Goal: Information Seeking & Learning: Learn about a topic

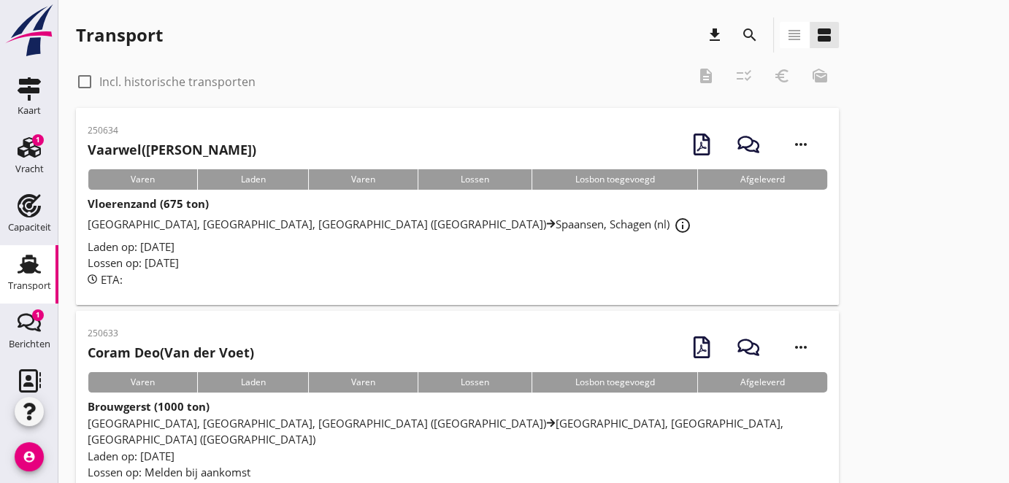
click at [242, 220] on span "[GEOGRAPHIC_DATA], [GEOGRAPHIC_DATA], [GEOGRAPHIC_DATA] (nl) Spaansen, [GEOGRAP…" at bounding box center [392, 224] width 608 height 15
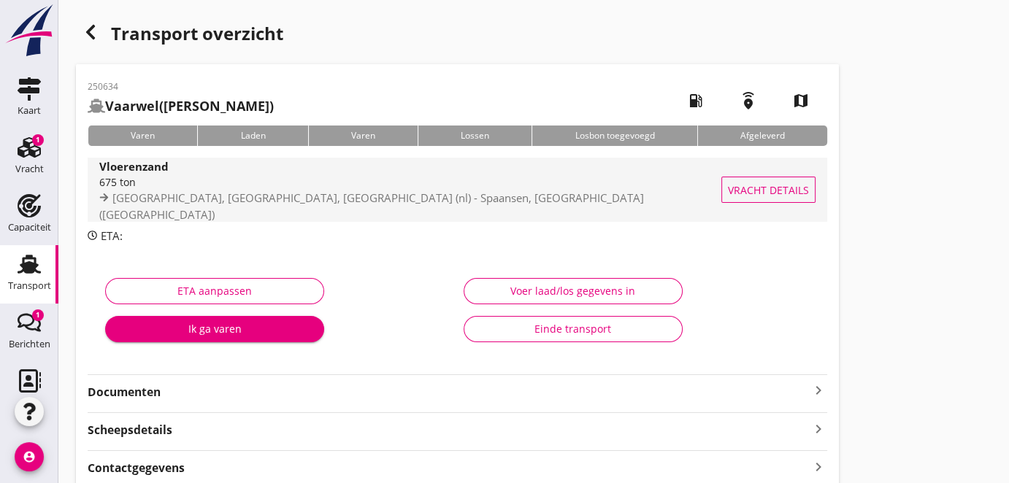
click at [320, 206] on span "[GEOGRAPHIC_DATA], [GEOGRAPHIC_DATA], [GEOGRAPHIC_DATA] (nl) - Spaansen, [GEOGR…" at bounding box center [371, 206] width 545 height 31
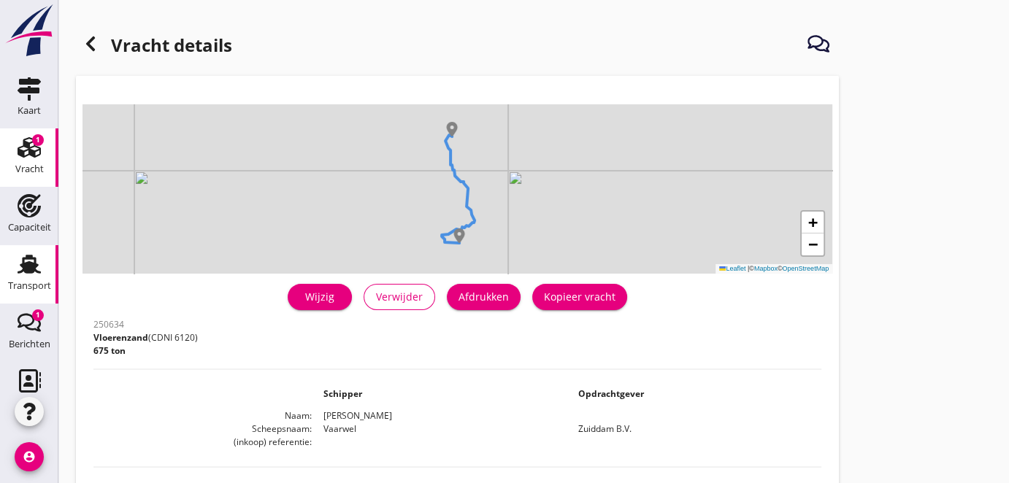
click at [26, 272] on use at bounding box center [29, 264] width 23 height 19
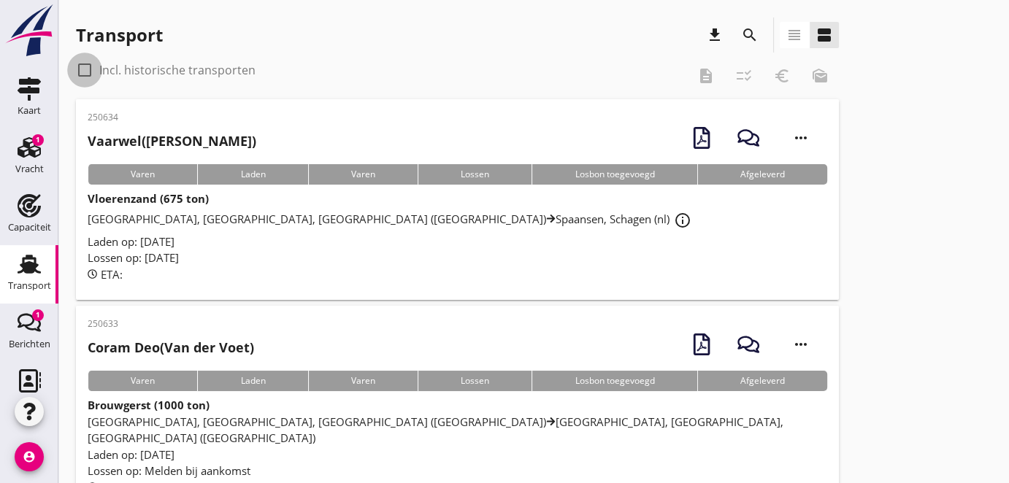
click at [81, 72] on div at bounding box center [84, 70] width 25 height 25
checkbox input "true"
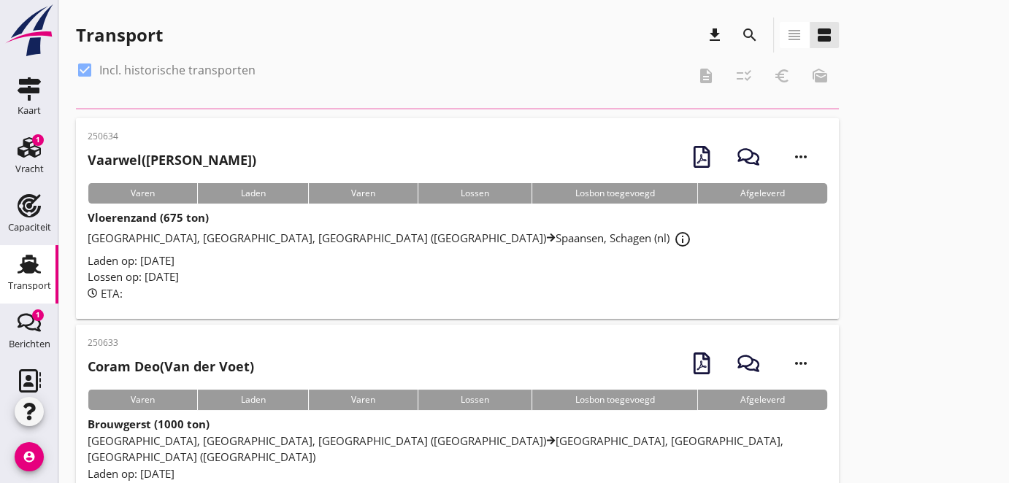
click at [749, 31] on icon "search" at bounding box center [750, 35] width 18 height 18
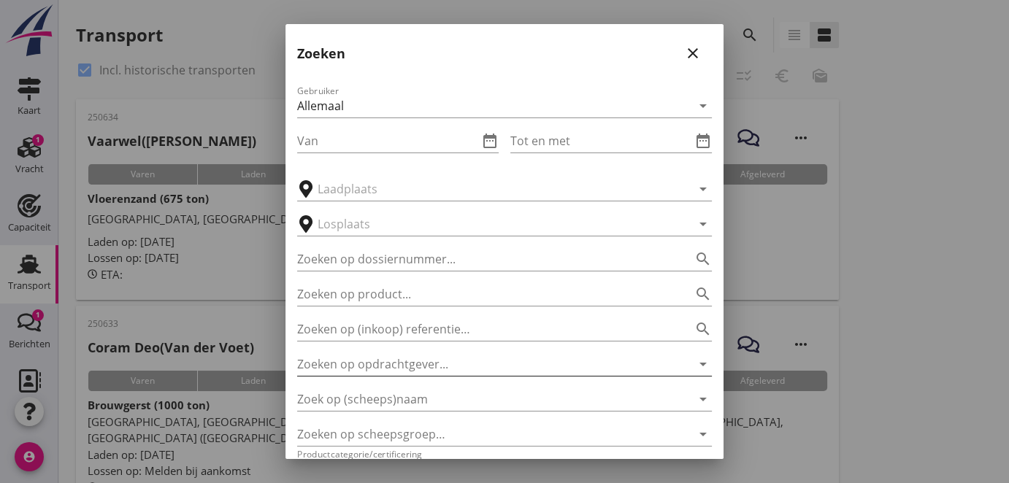
scroll to position [97, 0]
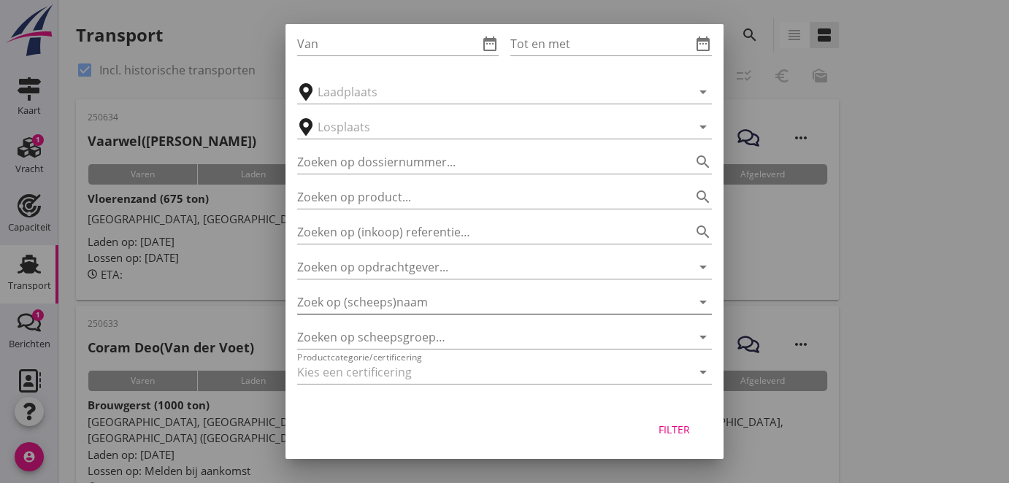
click at [424, 304] on input "Zoek op (scheeps)naam" at bounding box center [484, 302] width 374 height 23
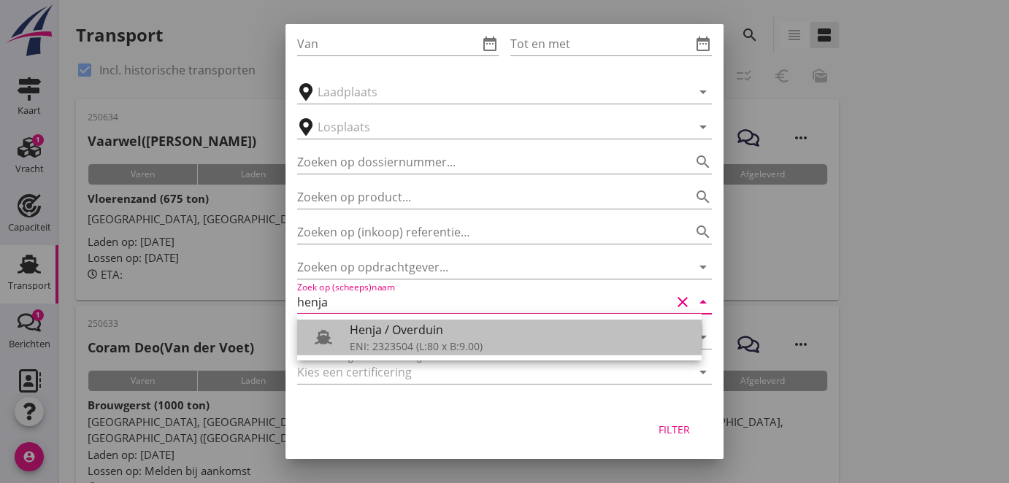
click at [406, 341] on div "ENI: 2323504 (L:80 x B:9.00)" at bounding box center [520, 346] width 340 height 15
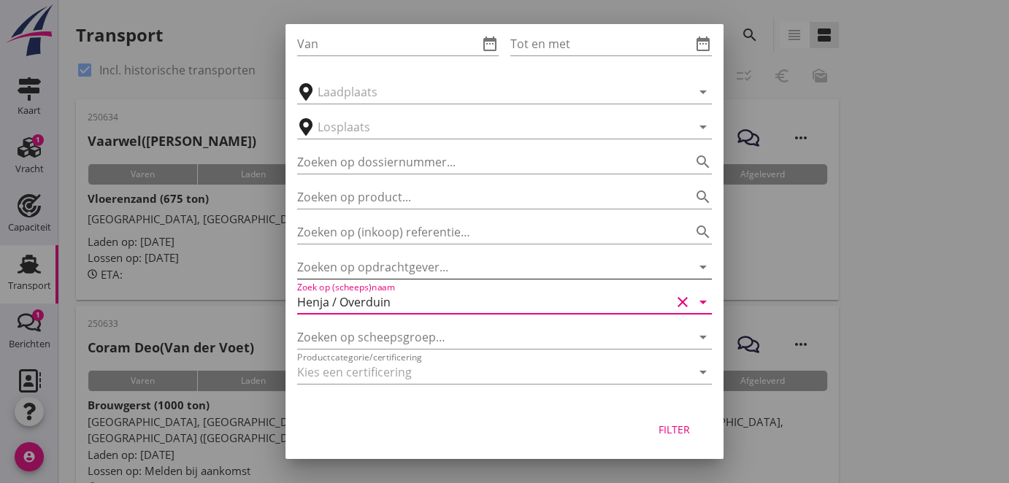
type input "Henja / Overduin"
click at [398, 268] on input "Zoeken op opdrachtgever..." at bounding box center [484, 266] width 374 height 23
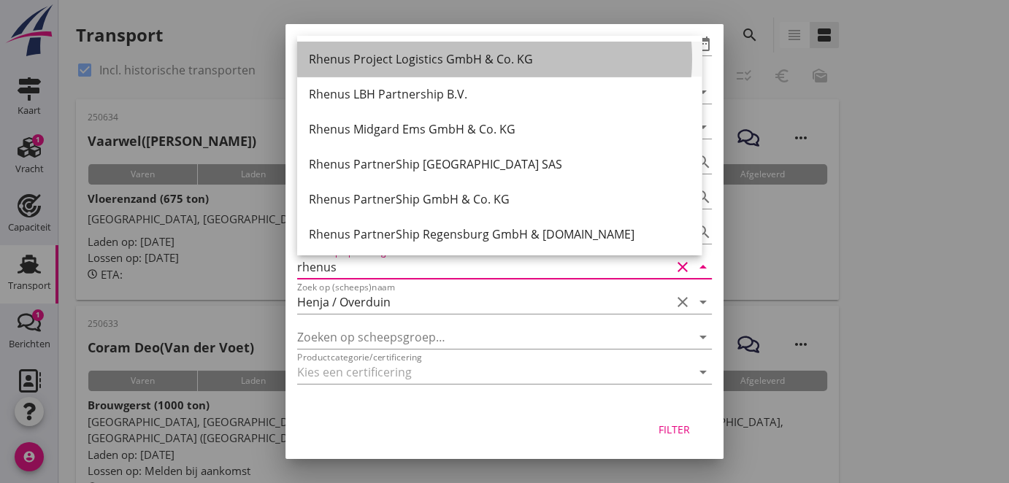
click at [439, 55] on div "Rhenus Project Logistics GmbH & Co. KG" at bounding box center [499, 59] width 381 height 18
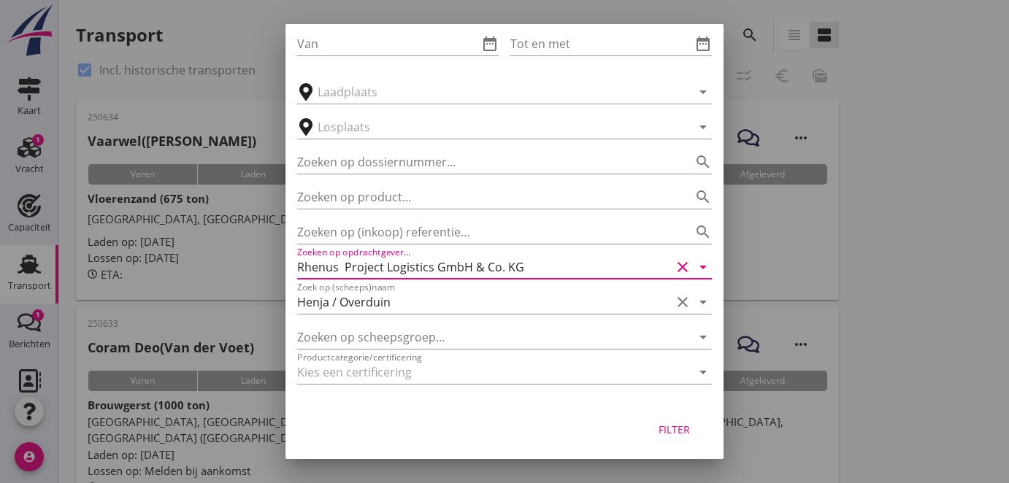
type input "Rhenus Project Logistics GmbH & Co. KG"
click at [666, 431] on div "Filter" at bounding box center [673, 429] width 41 height 15
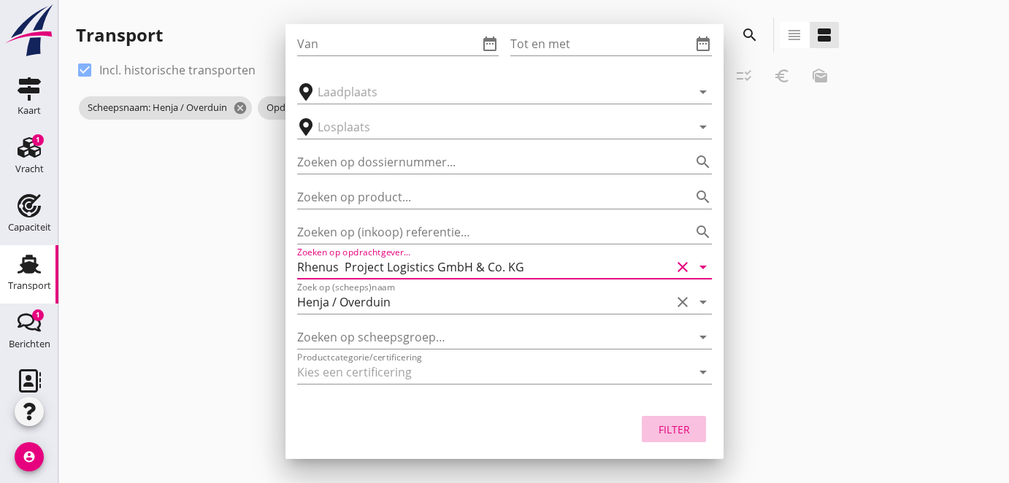
type input "Henja / Overduin"
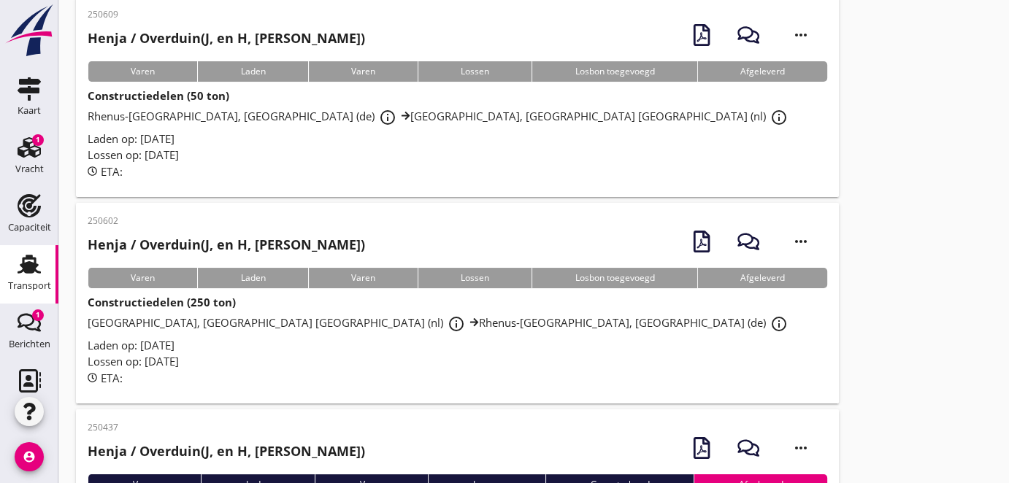
scroll to position [0, 0]
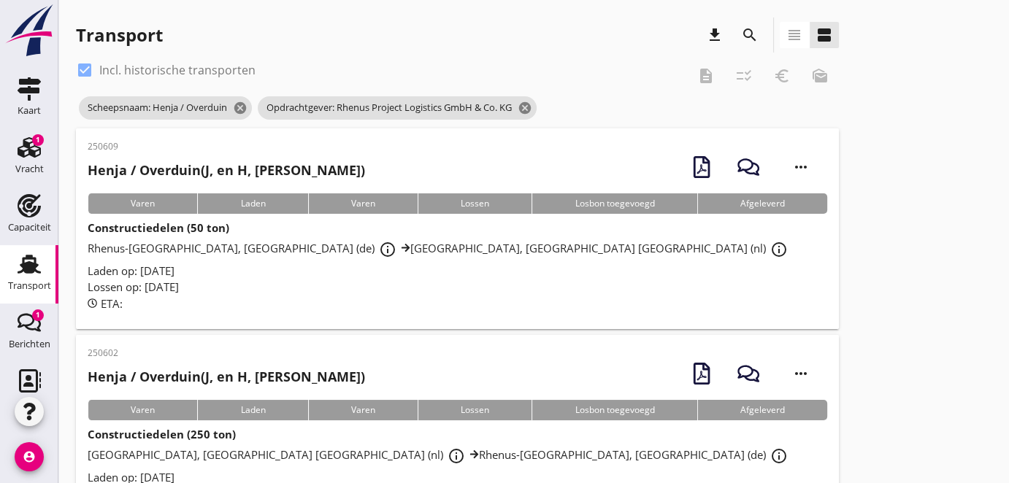
click at [746, 30] on icon "search" at bounding box center [750, 35] width 18 height 18
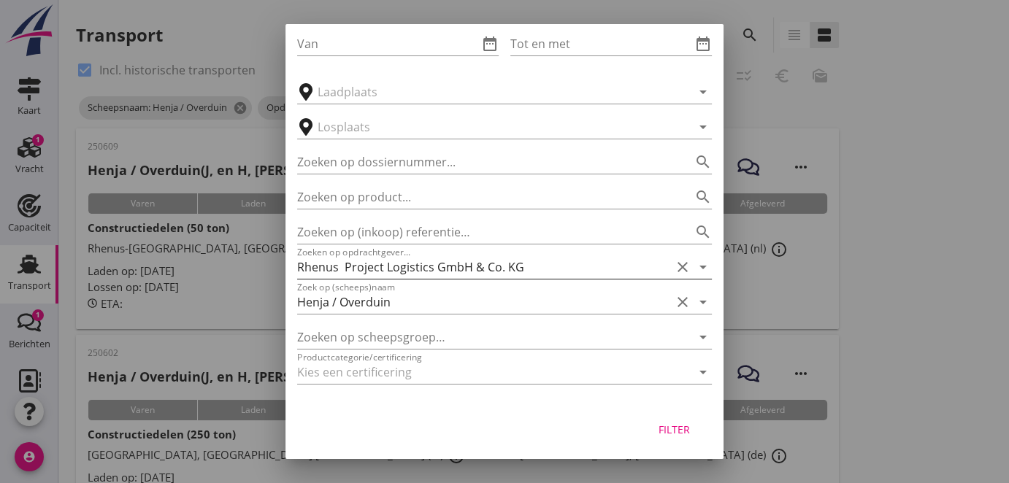
click at [678, 267] on icon "clear" at bounding box center [683, 267] width 18 height 18
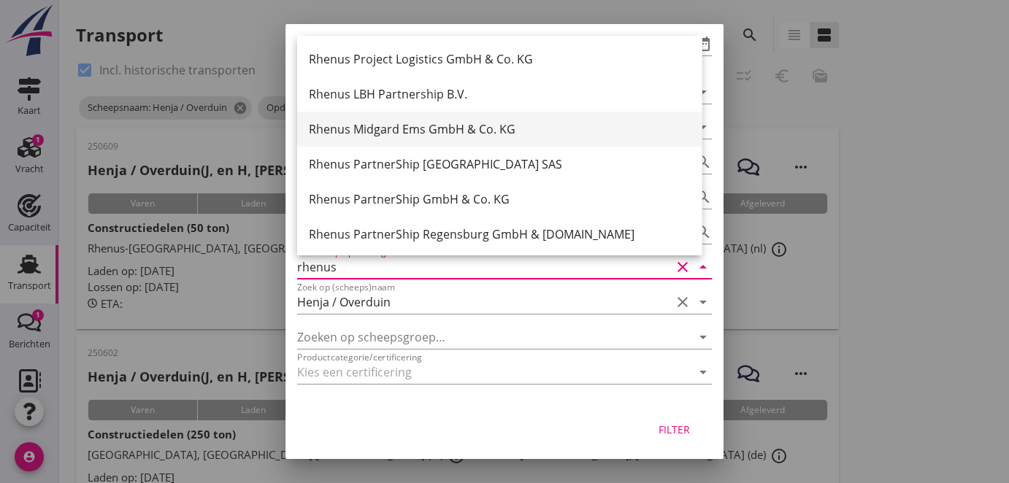
scroll to position [37, 0]
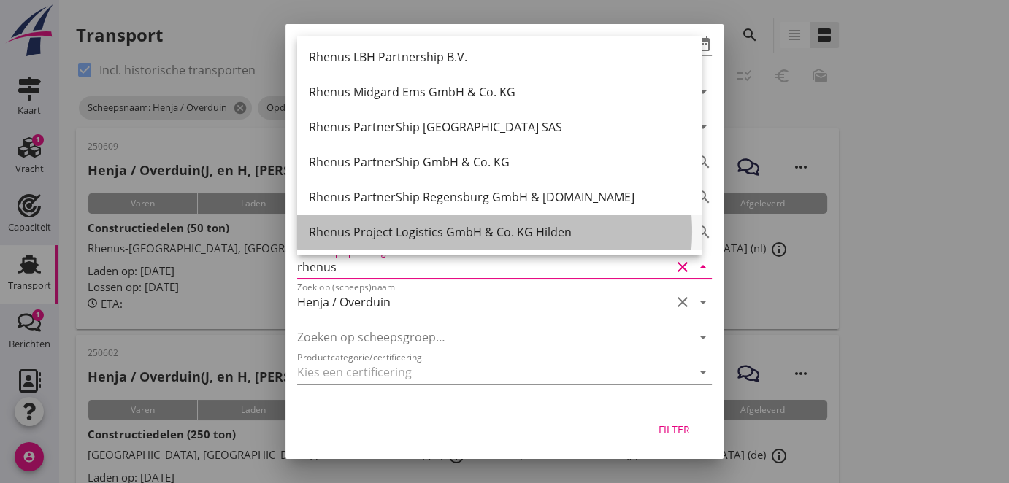
click at [485, 234] on div "Rhenus Project Logistics GmbH & Co. KG Hilden" at bounding box center [499, 232] width 381 height 18
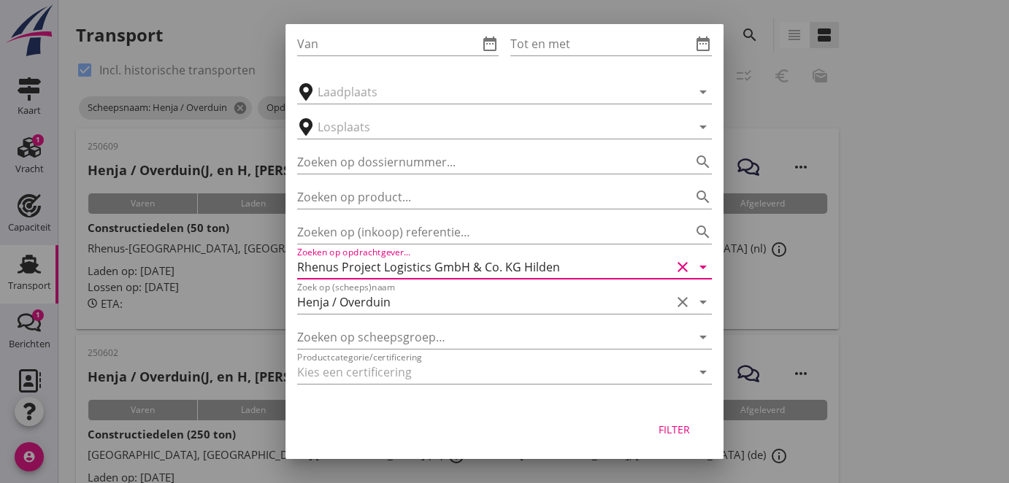
type input "Rhenus Project Logistics GmbH & Co. KG Hilden"
click at [663, 426] on div "Filter" at bounding box center [673, 429] width 41 height 15
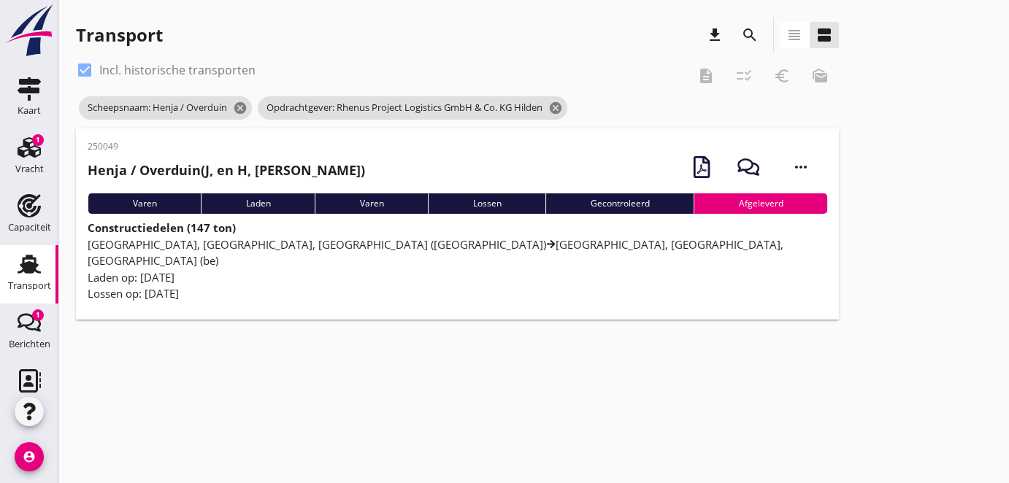
click at [220, 245] on span "[GEOGRAPHIC_DATA], [GEOGRAPHIC_DATA], [GEOGRAPHIC_DATA] (de) [GEOGRAPHIC_DATA],…" at bounding box center [436, 252] width 696 height 31
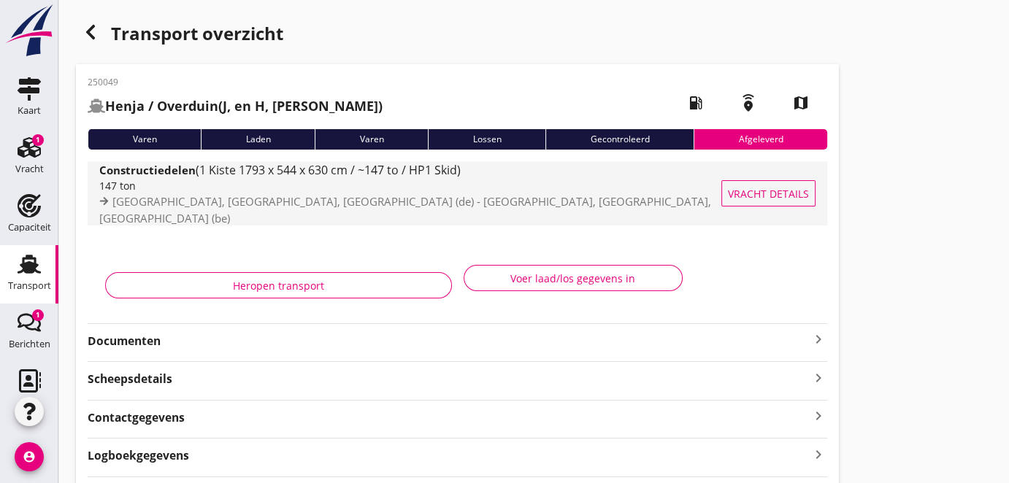
click at [311, 178] on span "(1 Kiste 1793 x 544 x 630 cm / ~147 to / HP1 Skid)" at bounding box center [328, 170] width 265 height 16
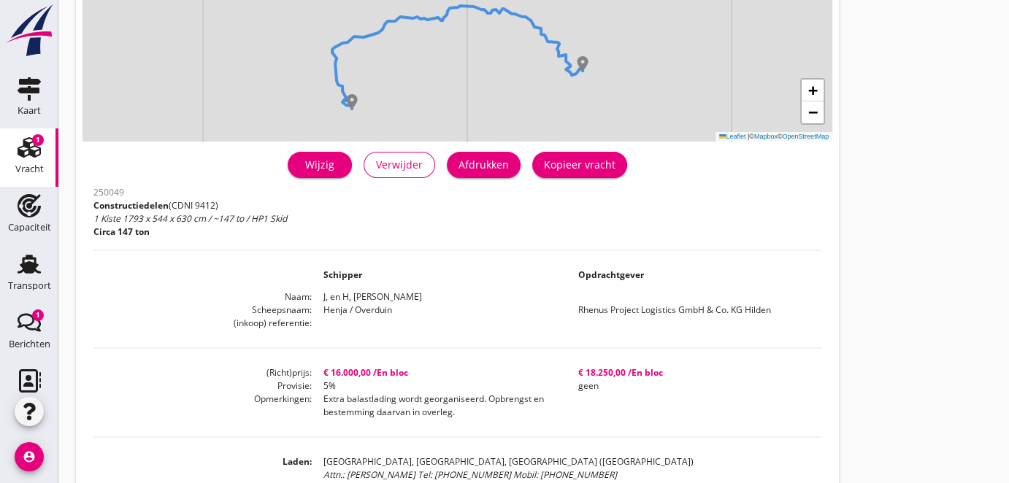
scroll to position [199, 0]
